Goal: Find specific page/section: Find specific page/section

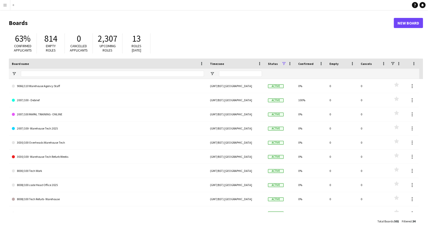
click at [2, 5] on button "Menu" at bounding box center [5, 5] width 10 height 10
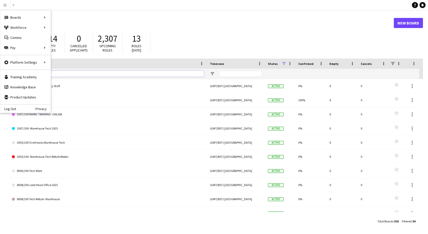
click at [161, 73] on input "Board name Filter Input" at bounding box center [112, 74] width 183 height 6
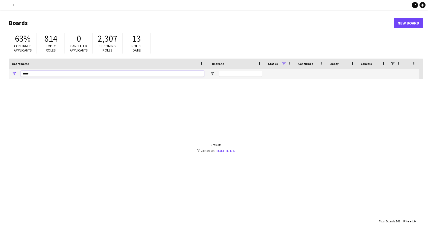
type input "*****"
